Goal: Find specific page/section: Find specific page/section

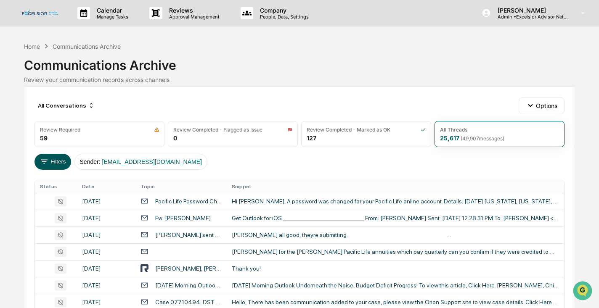
click at [60, 161] on button "Filters" at bounding box center [52, 162] width 37 height 16
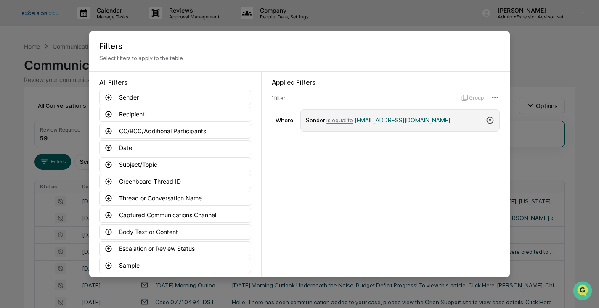
click at [490, 120] on icon at bounding box center [490, 120] width 8 height 8
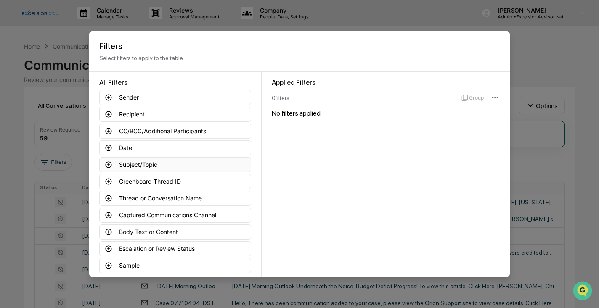
click at [108, 164] on icon at bounding box center [109, 165] width 8 height 8
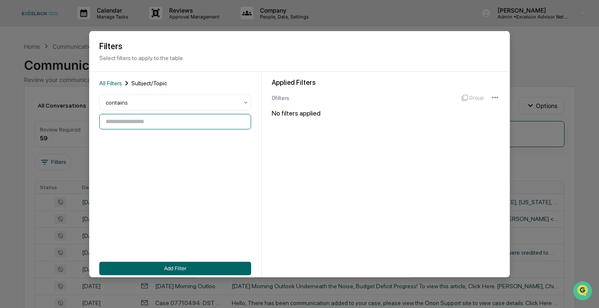
click at [145, 127] on input at bounding box center [175, 122] width 152 height 16
type input "****"
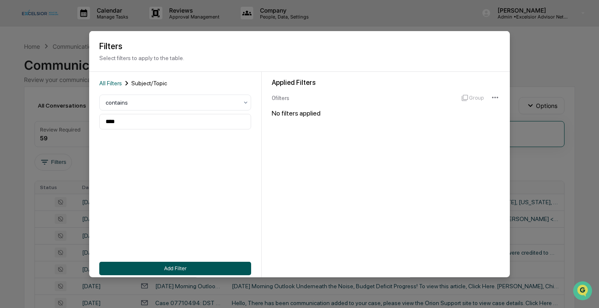
click at [159, 269] on button "Add Filter" at bounding box center [175, 268] width 152 height 13
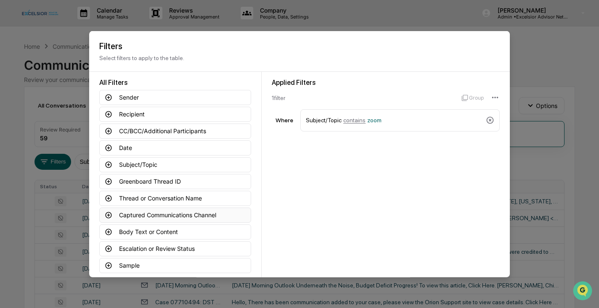
scroll to position [42, 0]
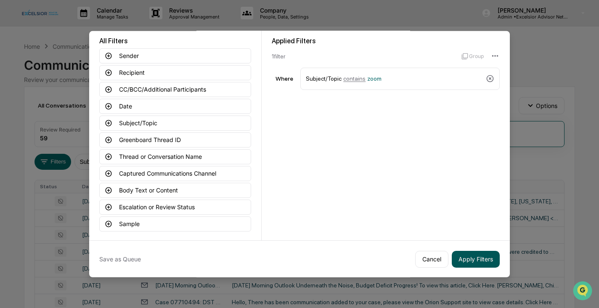
click at [480, 261] on button "Apply Filters" at bounding box center [476, 259] width 48 height 17
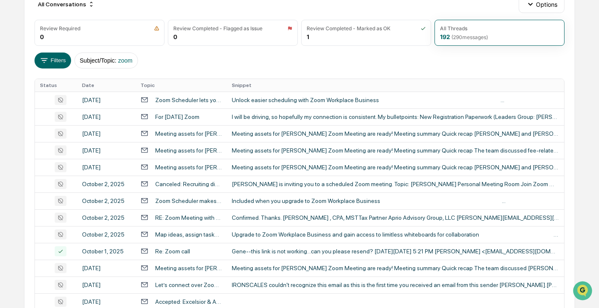
scroll to position [99, 0]
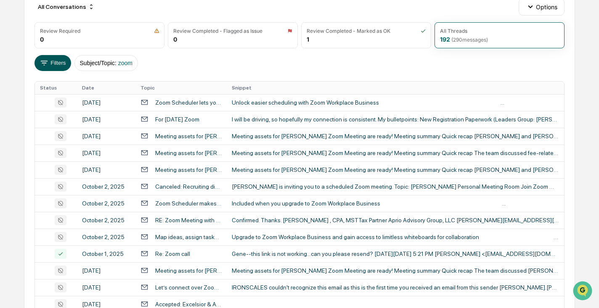
click at [43, 62] on icon at bounding box center [44, 62] width 9 height 9
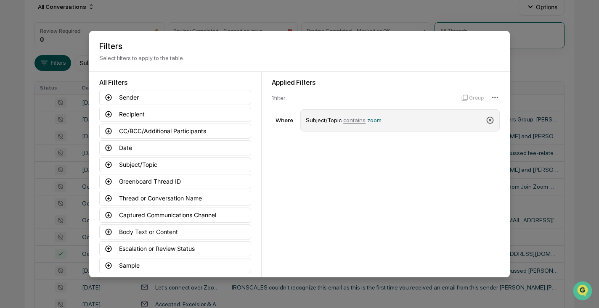
click at [490, 119] on icon at bounding box center [489, 119] width 7 height 7
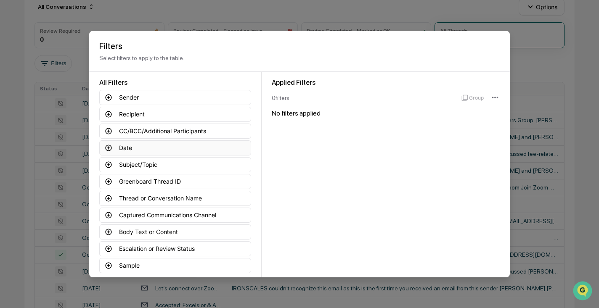
click at [109, 147] on icon at bounding box center [109, 148] width 8 height 8
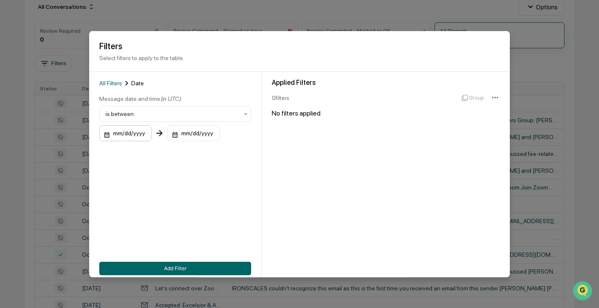
click at [109, 134] on div "mm/dd/yyyy" at bounding box center [125, 133] width 52 height 16
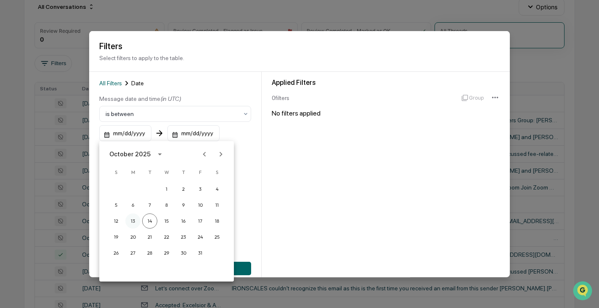
click at [135, 219] on button "13" at bounding box center [132, 221] width 15 height 15
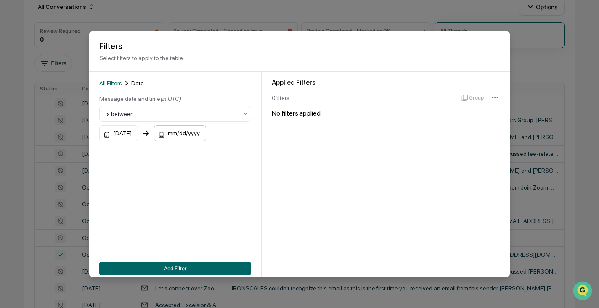
click at [197, 131] on div "mm/dd/yyyy" at bounding box center [180, 133] width 52 height 16
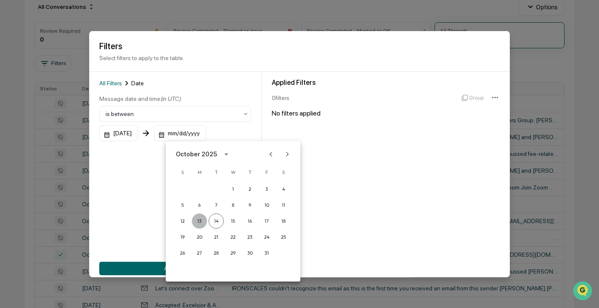
click at [199, 222] on button "13" at bounding box center [199, 221] width 15 height 15
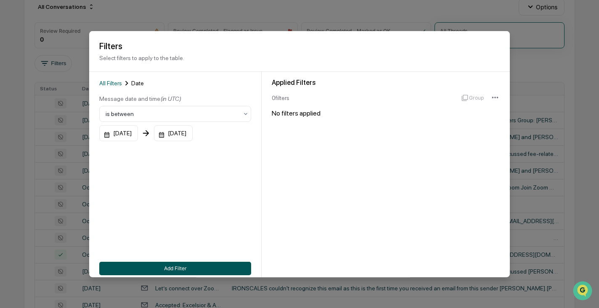
click at [185, 269] on button "Add Filter" at bounding box center [175, 268] width 152 height 13
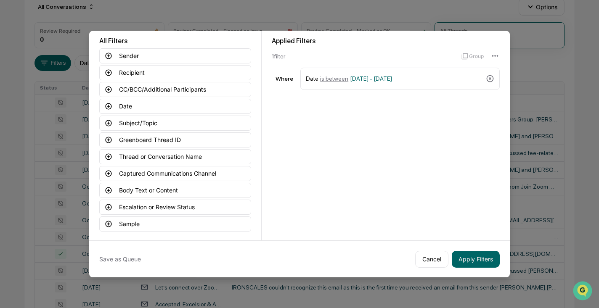
scroll to position [41, 0]
click at [490, 259] on button "Apply Filters" at bounding box center [476, 259] width 48 height 17
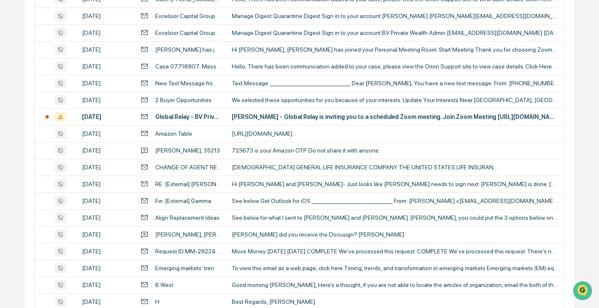
scroll to position [357, 0]
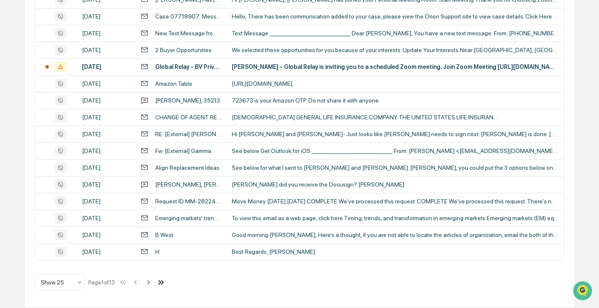
click at [164, 283] on icon at bounding box center [162, 282] width 3 height 5
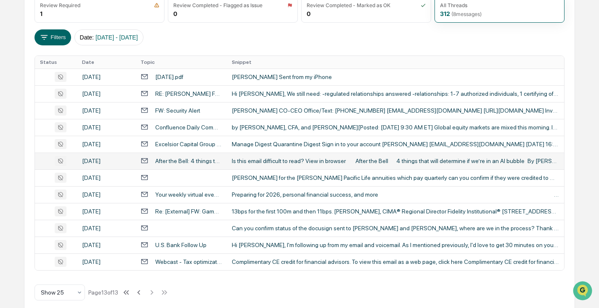
scroll to position [134, 0]
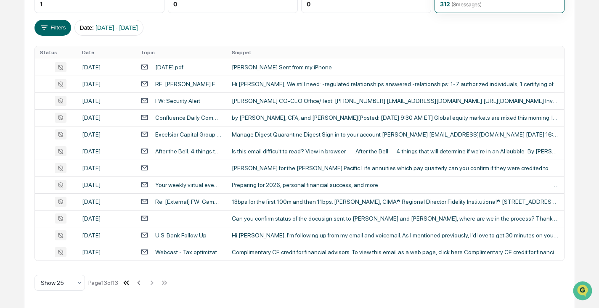
click at [131, 283] on icon at bounding box center [126, 282] width 9 height 9
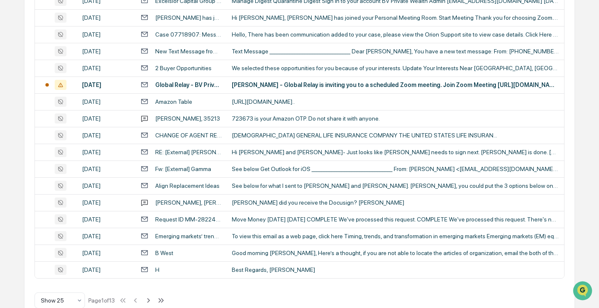
scroll to position [357, 0]
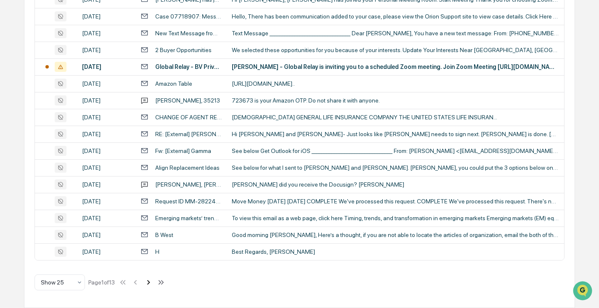
click at [150, 282] on icon at bounding box center [148, 282] width 3 height 5
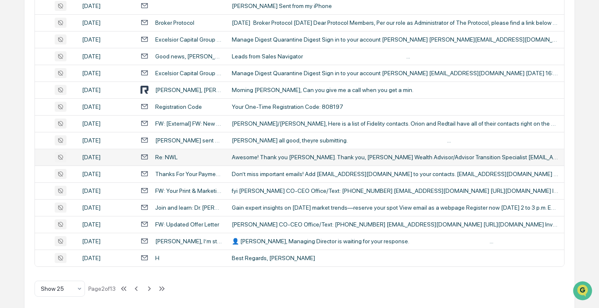
scroll to position [353, 0]
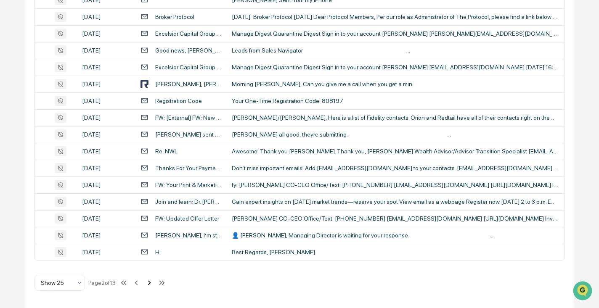
click at [151, 283] on icon at bounding box center [149, 282] width 3 height 5
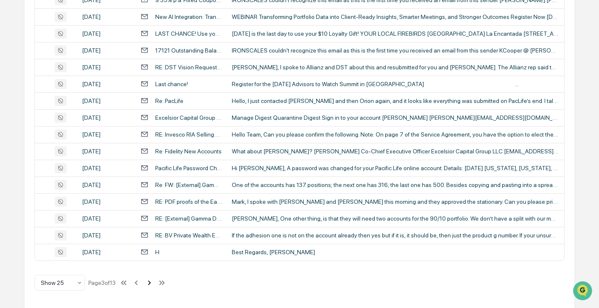
click at [154, 280] on icon at bounding box center [149, 282] width 9 height 9
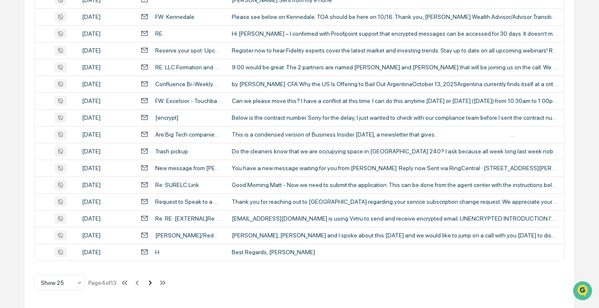
click at [155, 280] on icon at bounding box center [149, 282] width 9 height 9
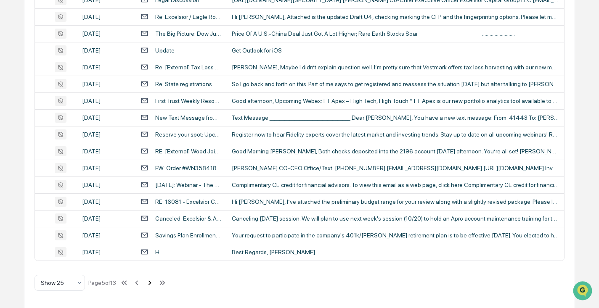
click at [154, 282] on icon at bounding box center [149, 282] width 9 height 9
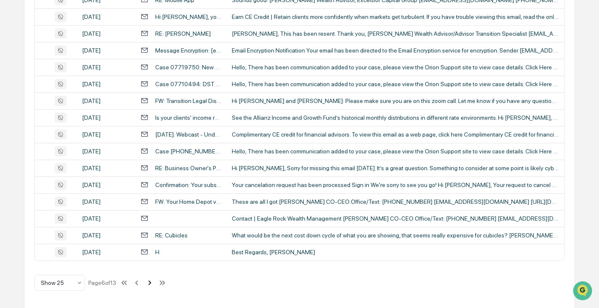
click at [154, 284] on icon at bounding box center [149, 282] width 9 height 9
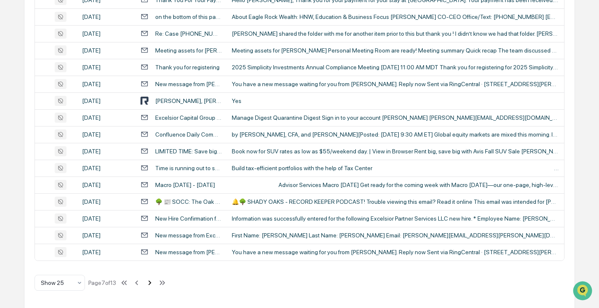
click at [154, 282] on icon at bounding box center [149, 282] width 9 height 9
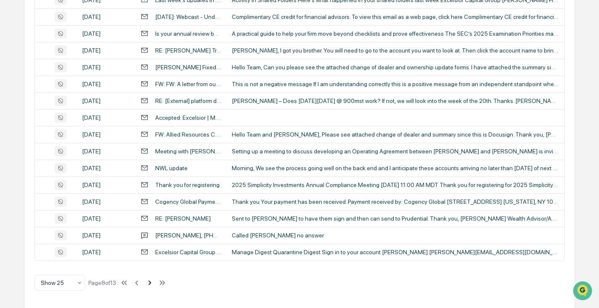
click at [154, 282] on icon at bounding box center [149, 282] width 9 height 9
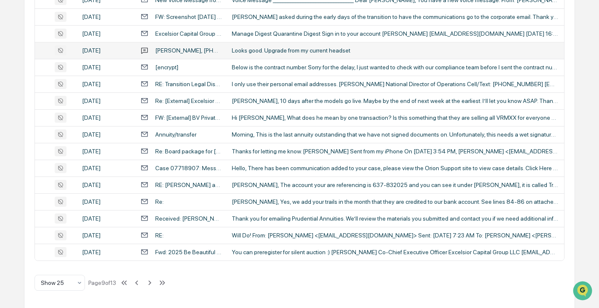
click at [246, 52] on div "Looks good. Upgrade from my current headset" at bounding box center [395, 50] width 327 height 7
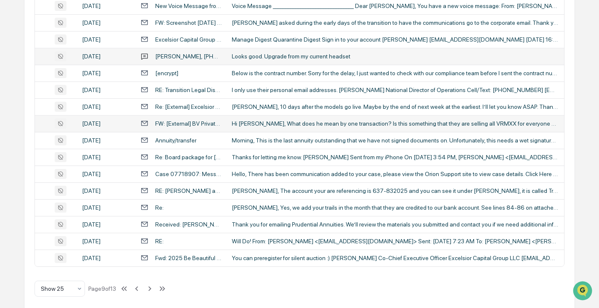
scroll to position [349, 0]
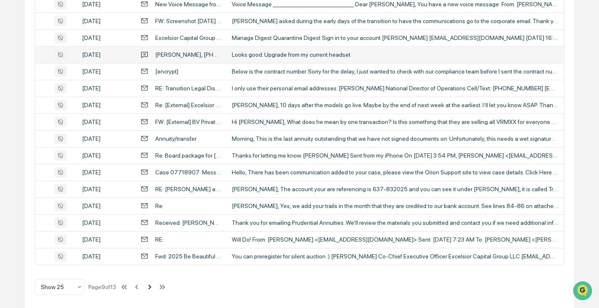
click at [151, 287] on icon at bounding box center [149, 287] width 3 height 5
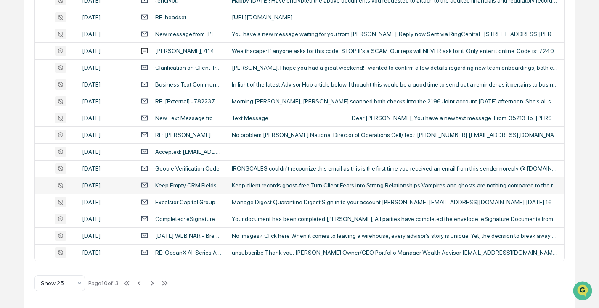
scroll to position [353, 0]
click at [153, 282] on icon at bounding box center [152, 282] width 3 height 5
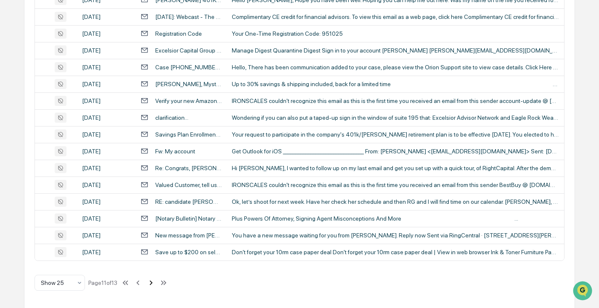
click at [156, 281] on icon at bounding box center [150, 282] width 9 height 9
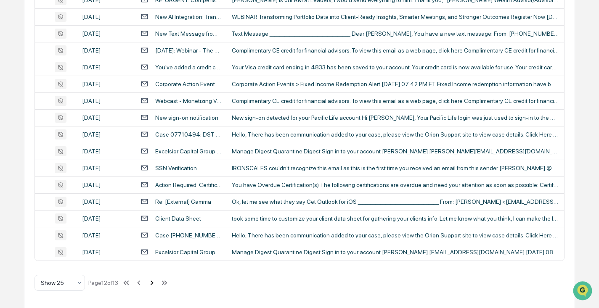
click at [153, 284] on icon at bounding box center [151, 282] width 3 height 5
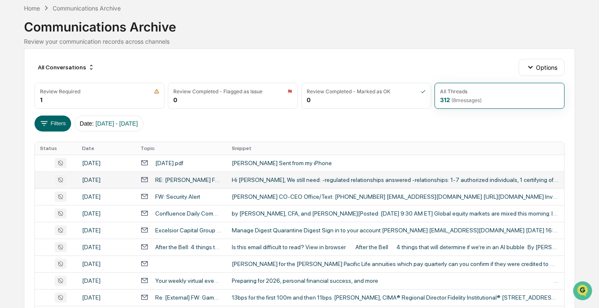
scroll to position [0, 0]
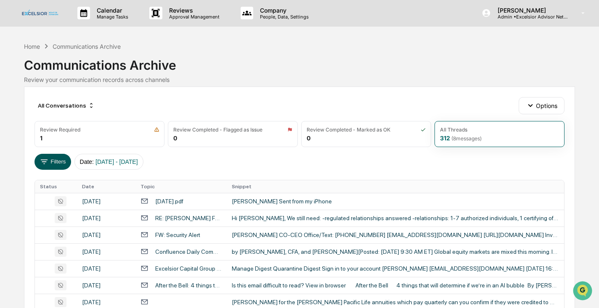
click at [57, 164] on button "Filters" at bounding box center [52, 162] width 37 height 16
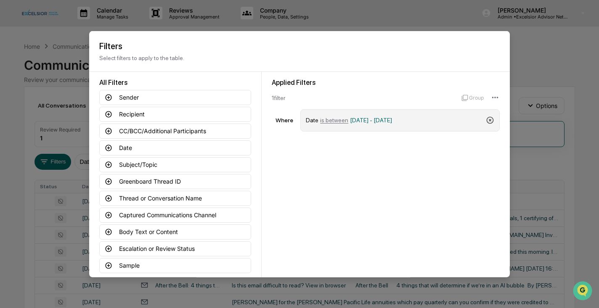
click at [489, 119] on icon at bounding box center [489, 119] width 7 height 7
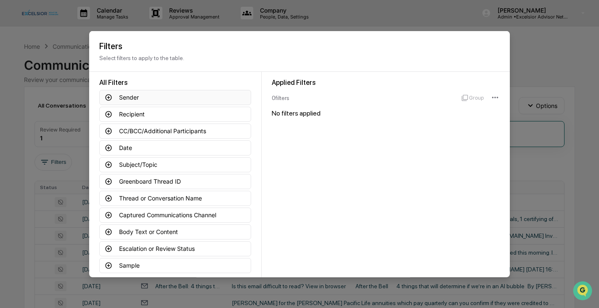
click at [110, 97] on icon at bounding box center [109, 97] width 6 height 6
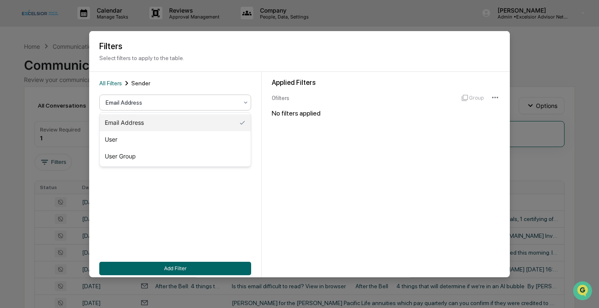
click at [244, 103] on icon at bounding box center [245, 102] width 7 height 7
click at [246, 121] on icon at bounding box center [245, 122] width 7 height 7
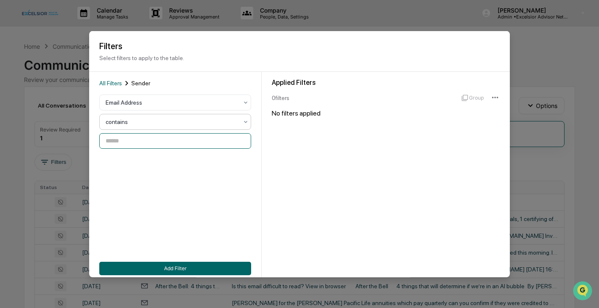
click at [180, 145] on input at bounding box center [175, 141] width 152 height 16
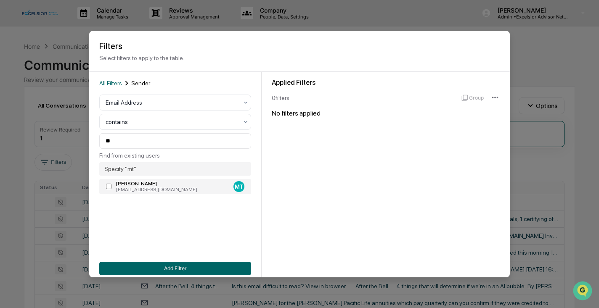
type input "**********"
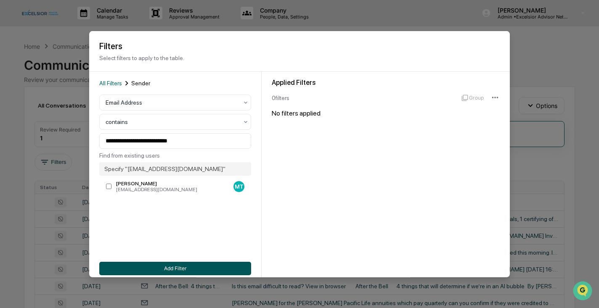
click at [172, 268] on button "Add Filter" at bounding box center [175, 268] width 152 height 13
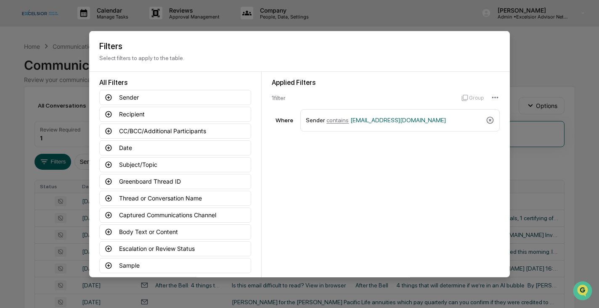
scroll to position [42, 0]
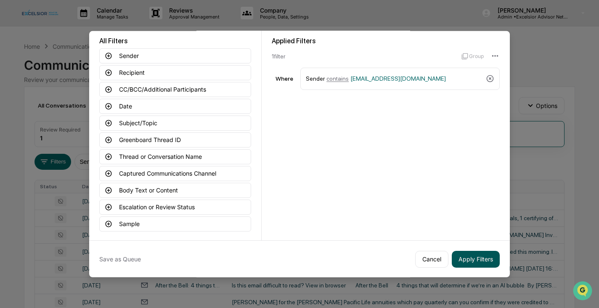
click at [481, 260] on button "Apply Filters" at bounding box center [476, 259] width 48 height 17
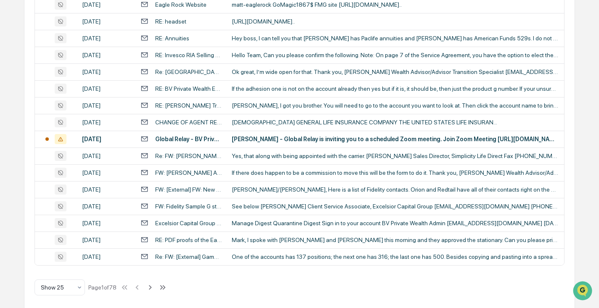
scroll to position [357, 0]
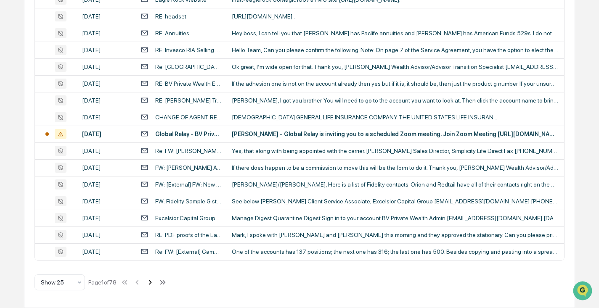
click at [151, 281] on icon at bounding box center [149, 282] width 3 height 5
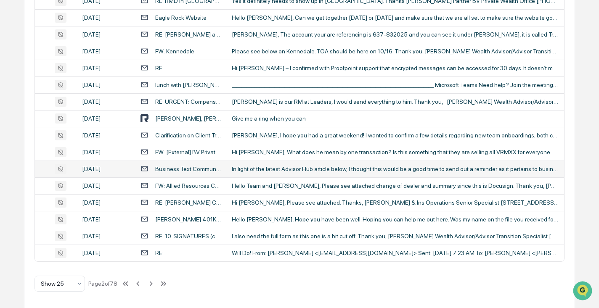
scroll to position [353, 0]
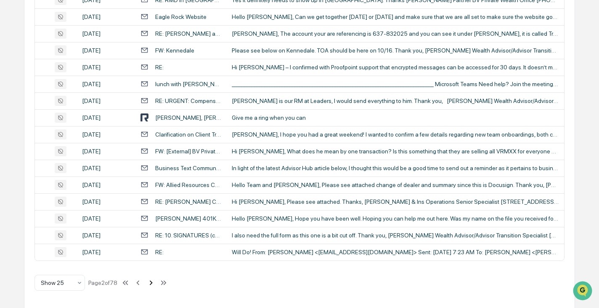
click at [154, 283] on icon at bounding box center [150, 282] width 9 height 9
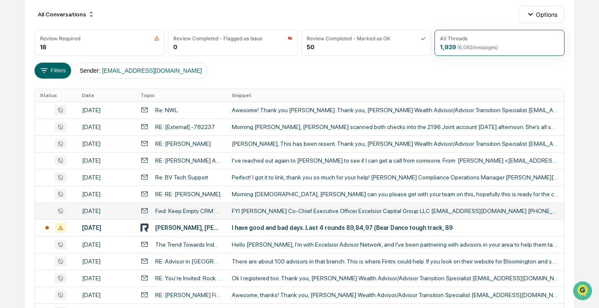
scroll to position [90, 0]
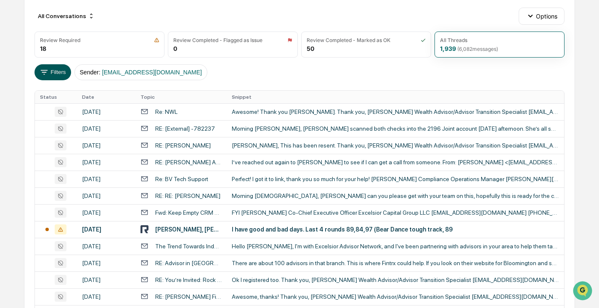
click at [53, 71] on button "Filters" at bounding box center [52, 72] width 37 height 16
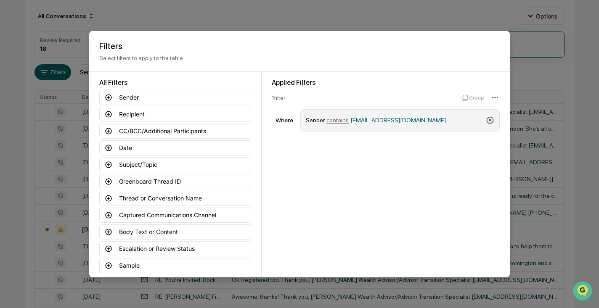
click at [490, 119] on icon at bounding box center [490, 120] width 8 height 8
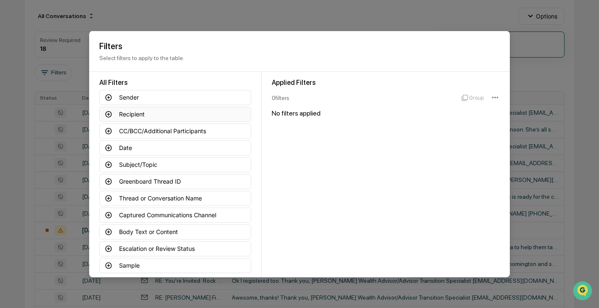
click at [110, 113] on icon at bounding box center [109, 114] width 8 height 8
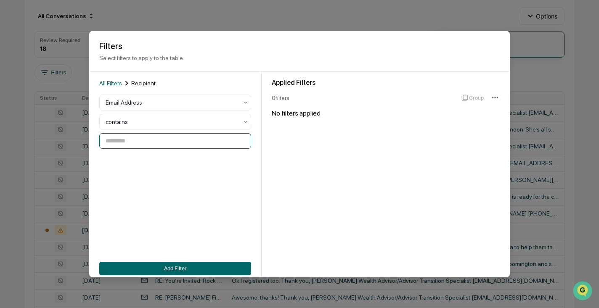
click at [178, 144] on input at bounding box center [175, 141] width 152 height 16
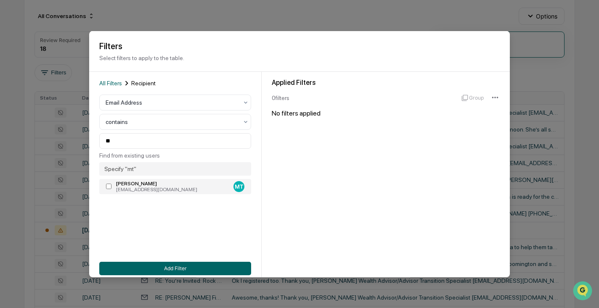
type input "**********"
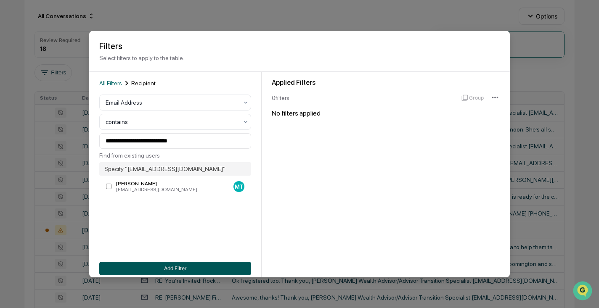
click at [200, 267] on button "Add Filter" at bounding box center [175, 268] width 152 height 13
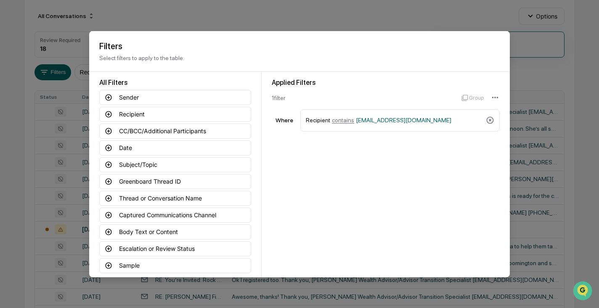
scroll to position [42, 0]
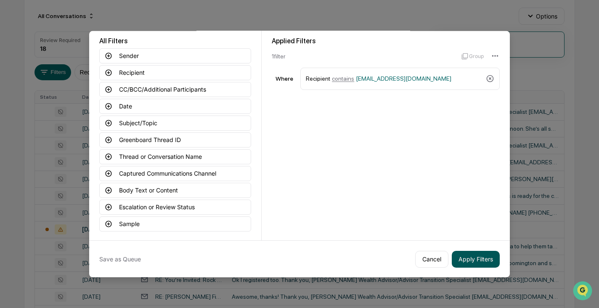
click at [482, 262] on button "Apply Filters" at bounding box center [476, 259] width 48 height 17
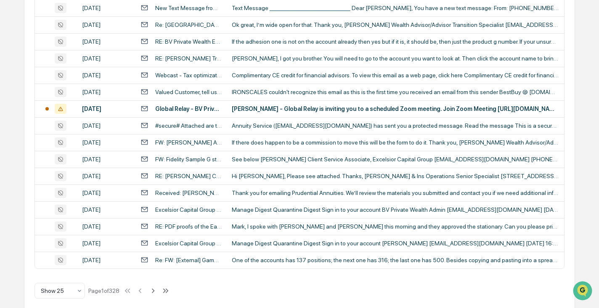
scroll to position [357, 0]
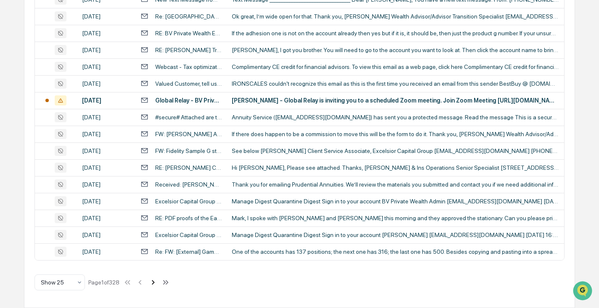
click at [154, 281] on icon at bounding box center [152, 282] width 3 height 5
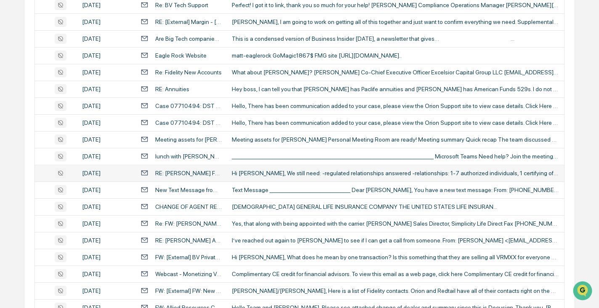
scroll to position [242, 0]
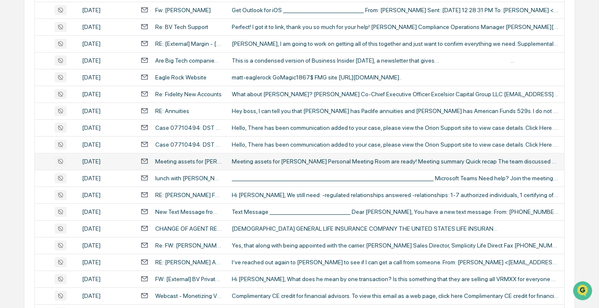
click at [335, 161] on div "Meeting assets for [PERSON_NAME] Personal Meeting Room are ready! Meeting summa…" at bounding box center [395, 161] width 327 height 7
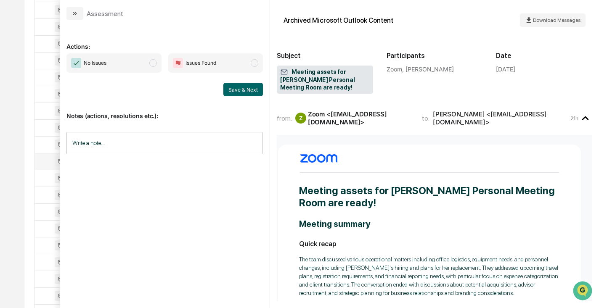
click at [16, 38] on div "Calendar Manage Tasks Reviews Approval Management Company People, Data, Setting…" at bounding box center [299, 88] width 599 height 661
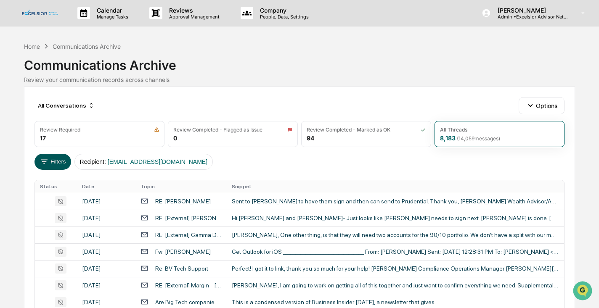
click at [44, 160] on icon at bounding box center [44, 161] width 9 height 9
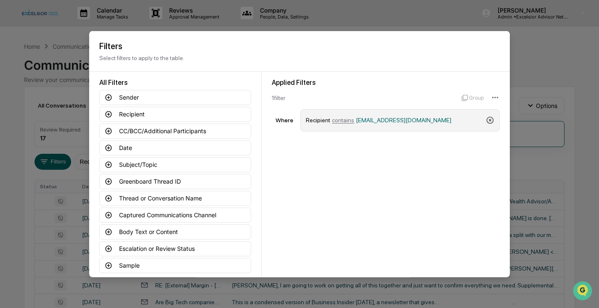
click at [490, 120] on icon at bounding box center [489, 119] width 7 height 7
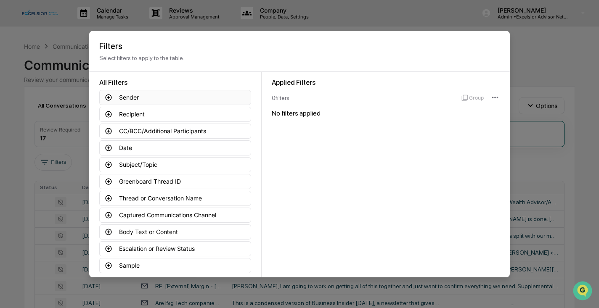
click at [108, 96] on icon at bounding box center [109, 97] width 8 height 8
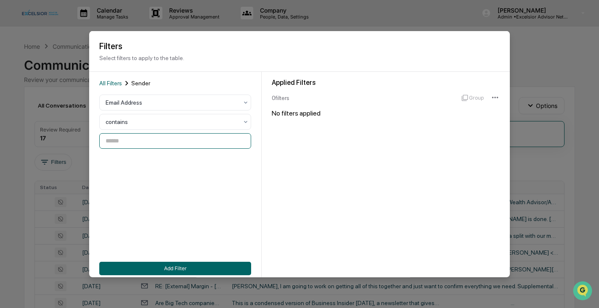
click at [142, 143] on input at bounding box center [175, 141] width 152 height 16
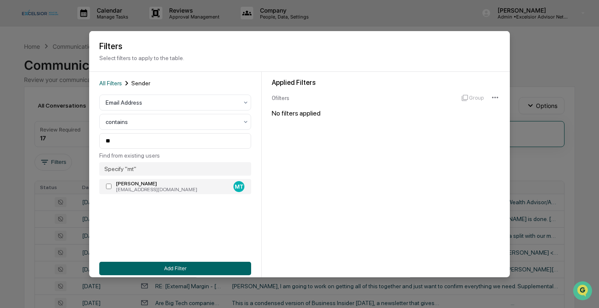
type input "**********"
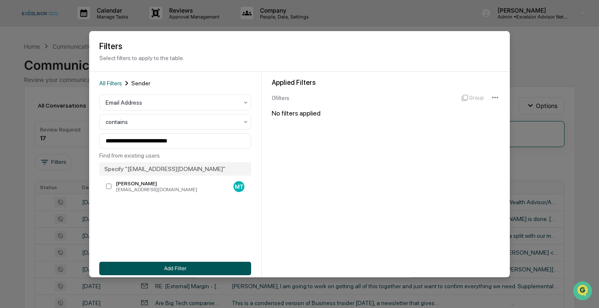
click at [169, 268] on button "Add Filter" at bounding box center [175, 268] width 152 height 13
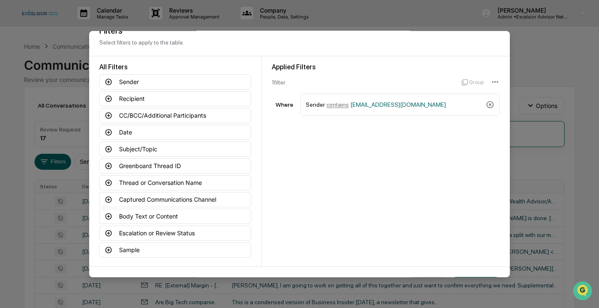
scroll to position [42, 0]
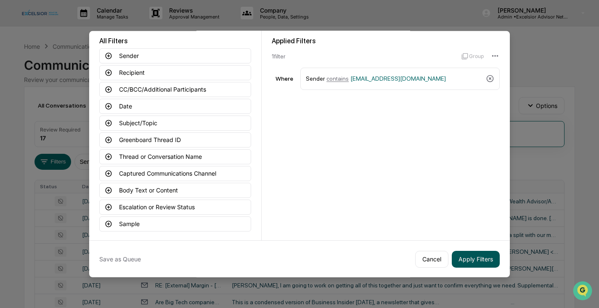
click at [478, 258] on button "Apply Filters" at bounding box center [476, 259] width 48 height 17
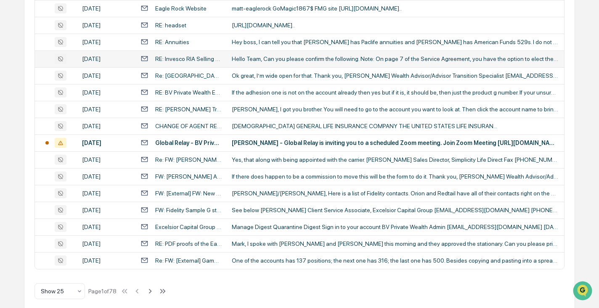
scroll to position [357, 0]
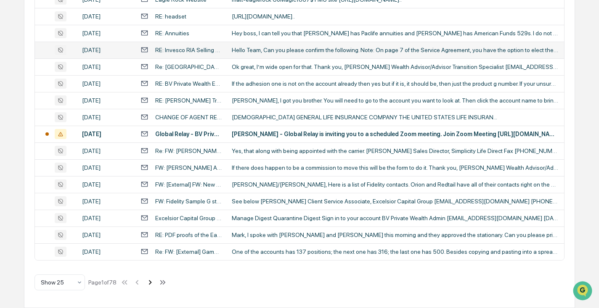
click at [151, 281] on icon at bounding box center [149, 282] width 3 height 5
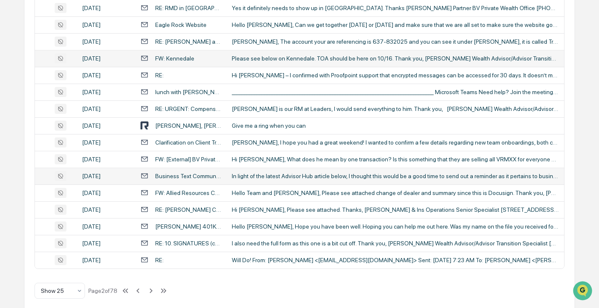
scroll to position [353, 0]
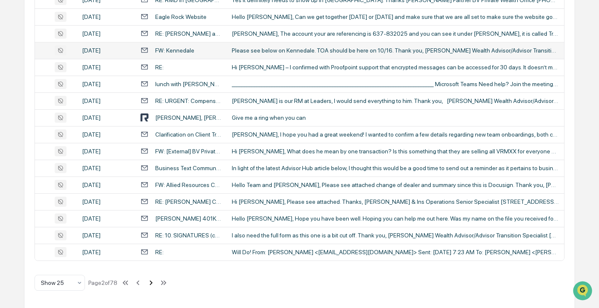
click at [152, 282] on icon at bounding box center [150, 282] width 3 height 5
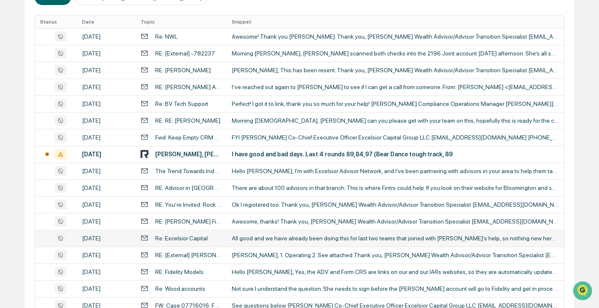
scroll to position [364, 0]
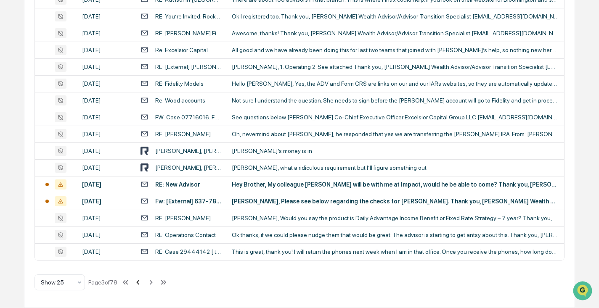
click at [143, 283] on icon at bounding box center [137, 282] width 9 height 9
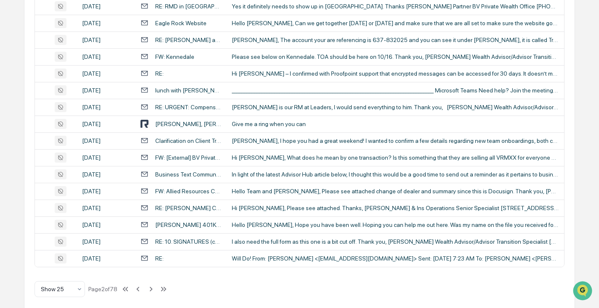
scroll to position [353, 0]
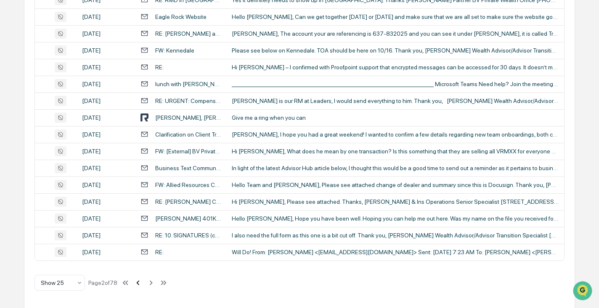
click at [143, 282] on icon at bounding box center [137, 282] width 9 height 9
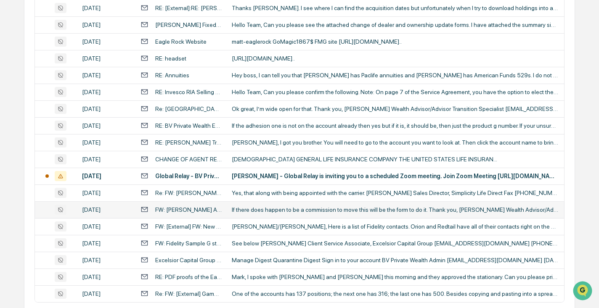
scroll to position [357, 0]
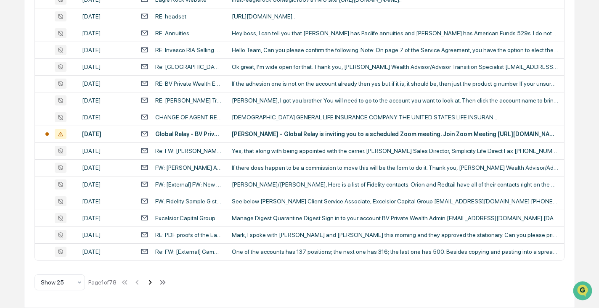
click at [154, 283] on icon at bounding box center [149, 282] width 9 height 9
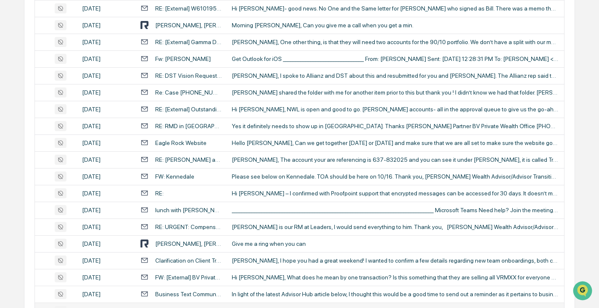
scroll to position [353, 0]
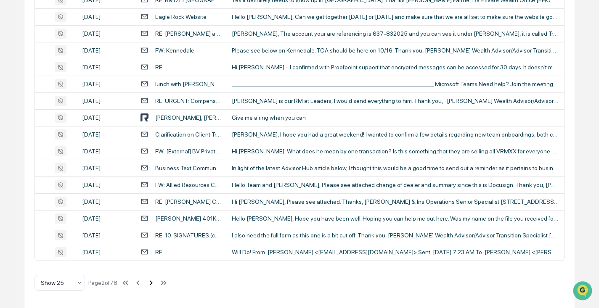
click at [152, 283] on icon at bounding box center [150, 282] width 3 height 5
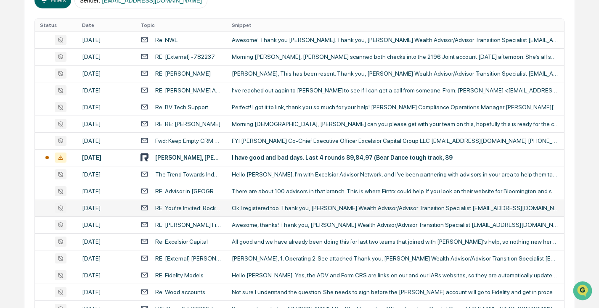
scroll to position [364, 0]
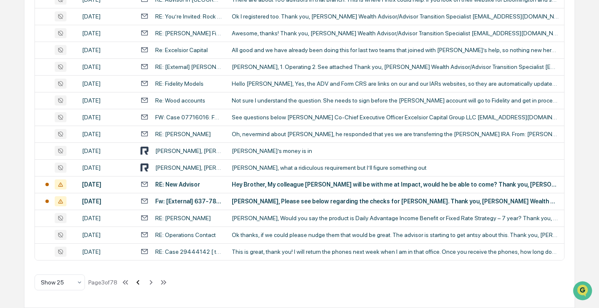
click at [143, 282] on icon at bounding box center [137, 282] width 9 height 9
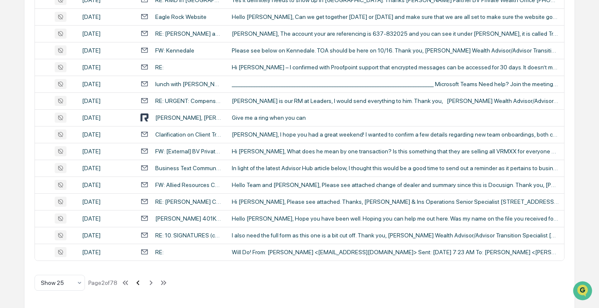
click at [140, 283] on icon at bounding box center [138, 282] width 3 height 5
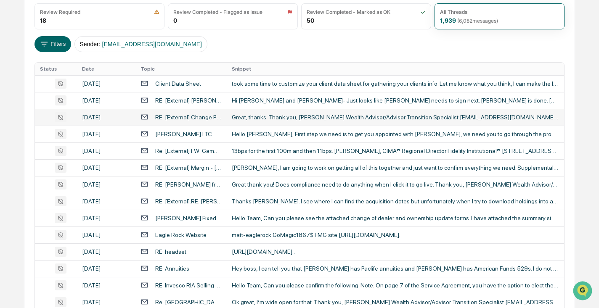
scroll to position [122, 0]
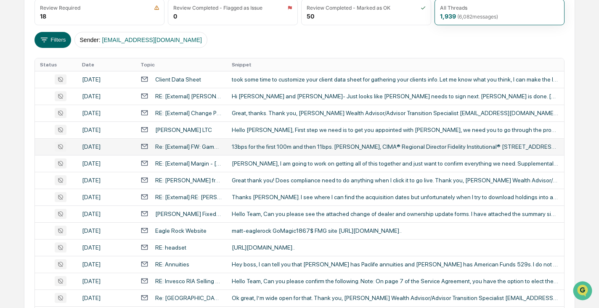
click at [293, 148] on div "13bps for the first 100m and then 11bps. [PERSON_NAME], CIMA® Regional Director…" at bounding box center [395, 146] width 327 height 7
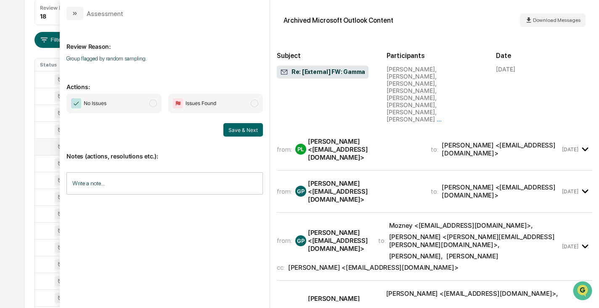
click at [18, 56] on div "Calendar Manage Tasks Reviews Approval Management Company People, Data, Setting…" at bounding box center [299, 208] width 599 height 661
